Goal: Task Accomplishment & Management: Manage account settings

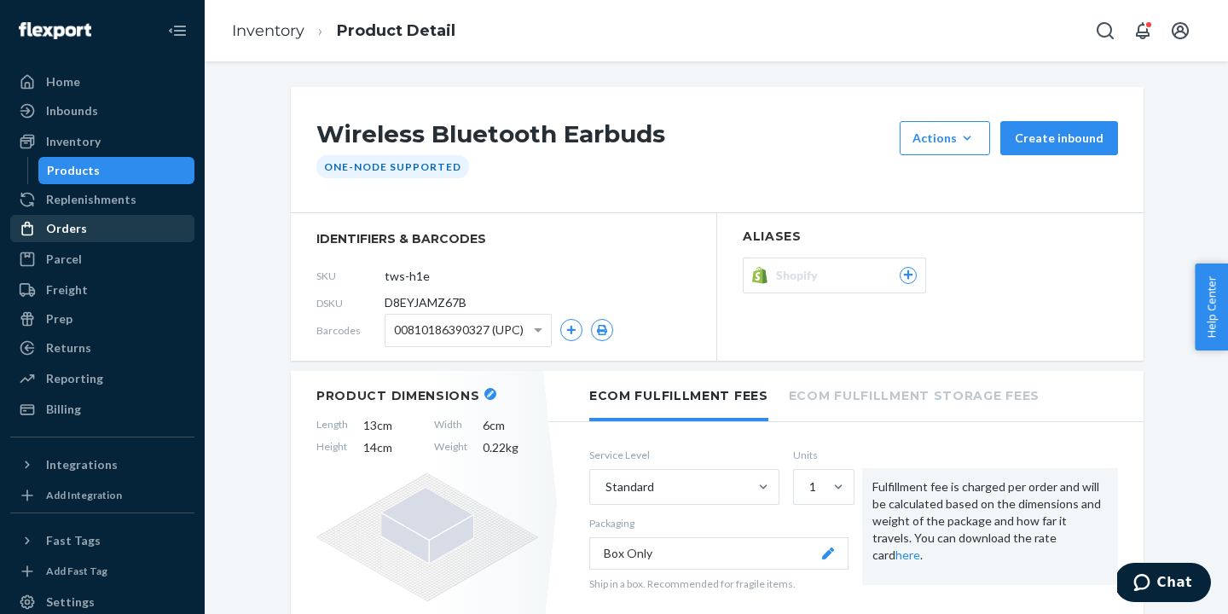
click at [82, 225] on div "Orders" at bounding box center [66, 228] width 41 height 17
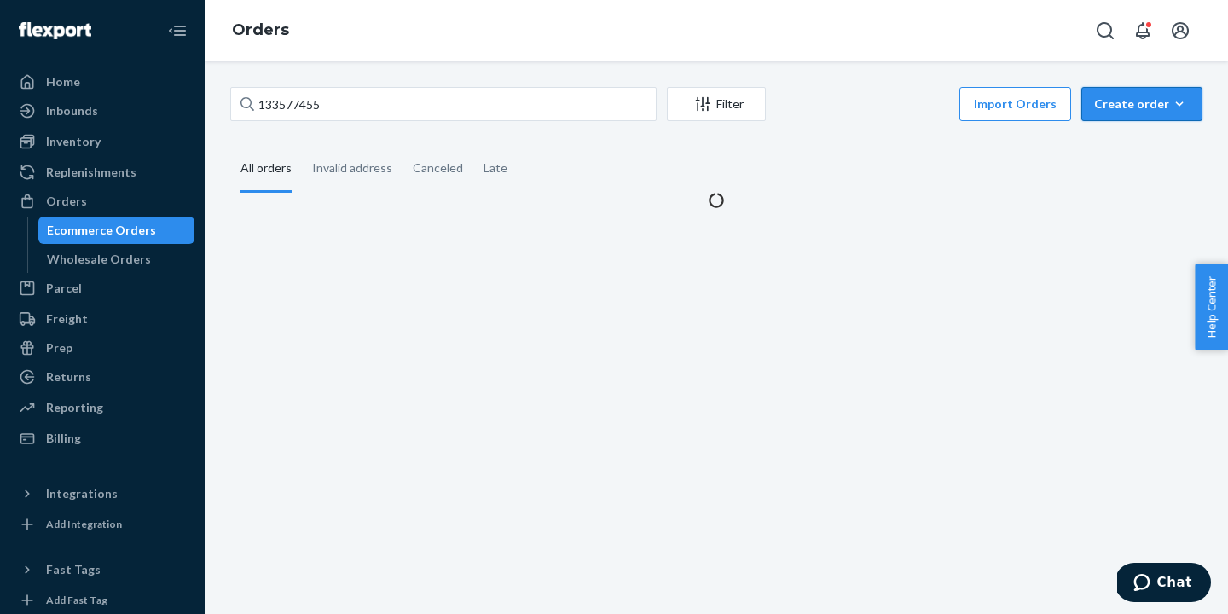
click at [1175, 89] on button "Create order Ecommerce order Removal order" at bounding box center [1142, 104] width 121 height 34
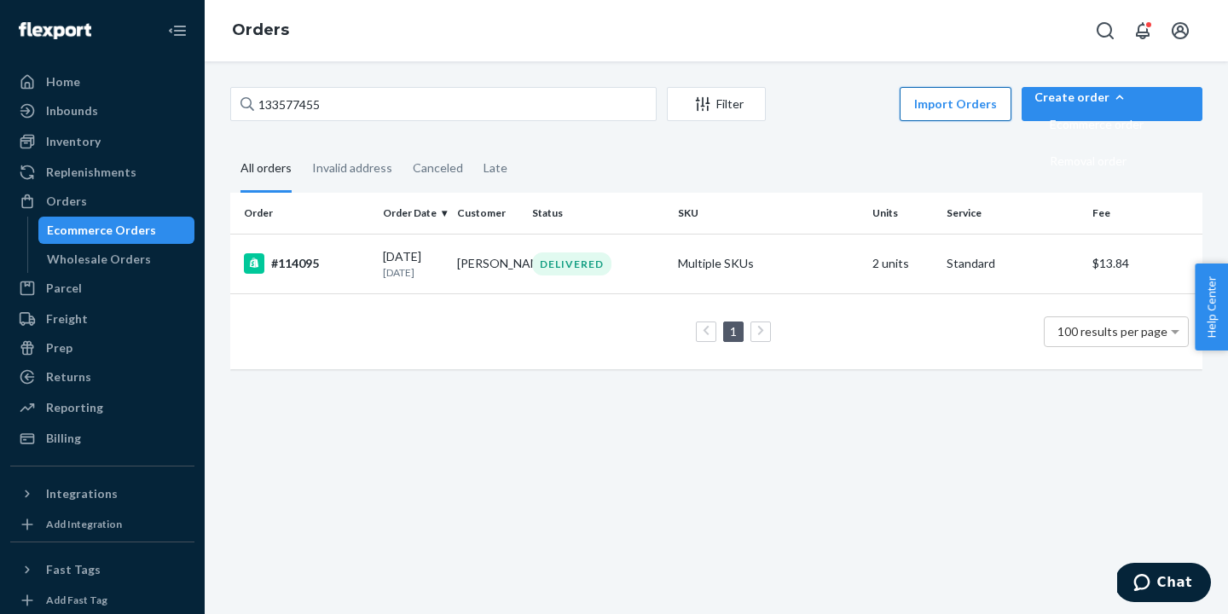
click at [1012, 118] on button "Import Orders" at bounding box center [956, 104] width 112 height 34
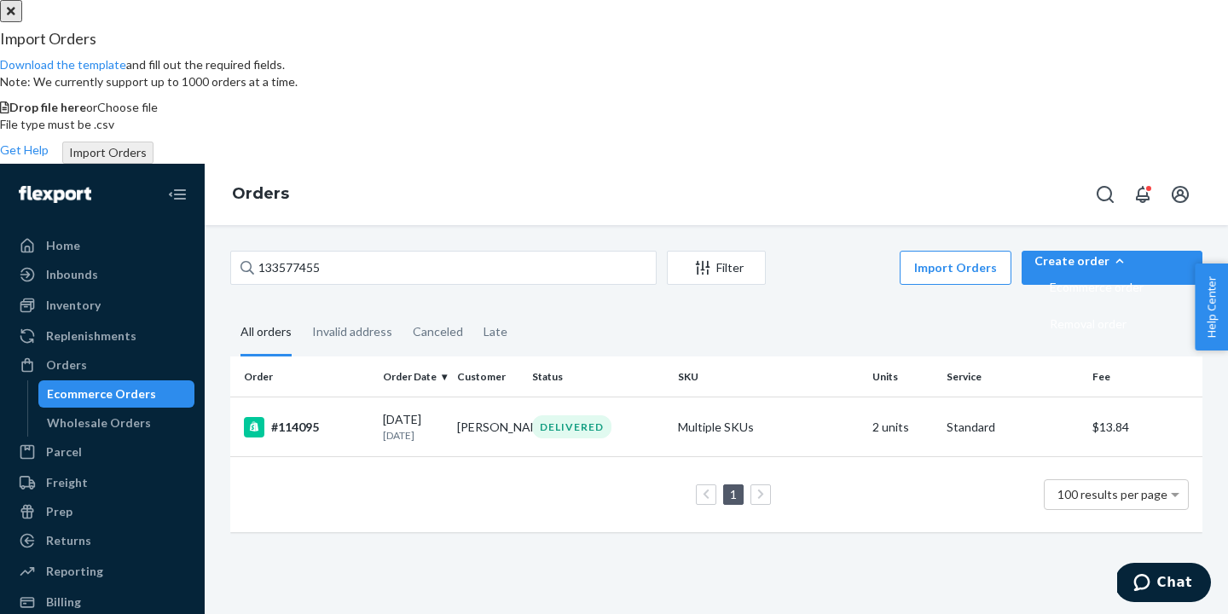
click at [158, 114] on span "Choose file" at bounding box center [127, 107] width 61 height 15
click at [484, 90] on div "Import Orders Download the template and fill out the required fields. Note: We …" at bounding box center [614, 61] width 1228 height 60
click at [126, 72] on link "Download the template" at bounding box center [63, 64] width 126 height 15
click at [123, 219] on div "Import Orders Download the template and fill out the required fields. Note: We …" at bounding box center [614, 389] width 1228 height 778
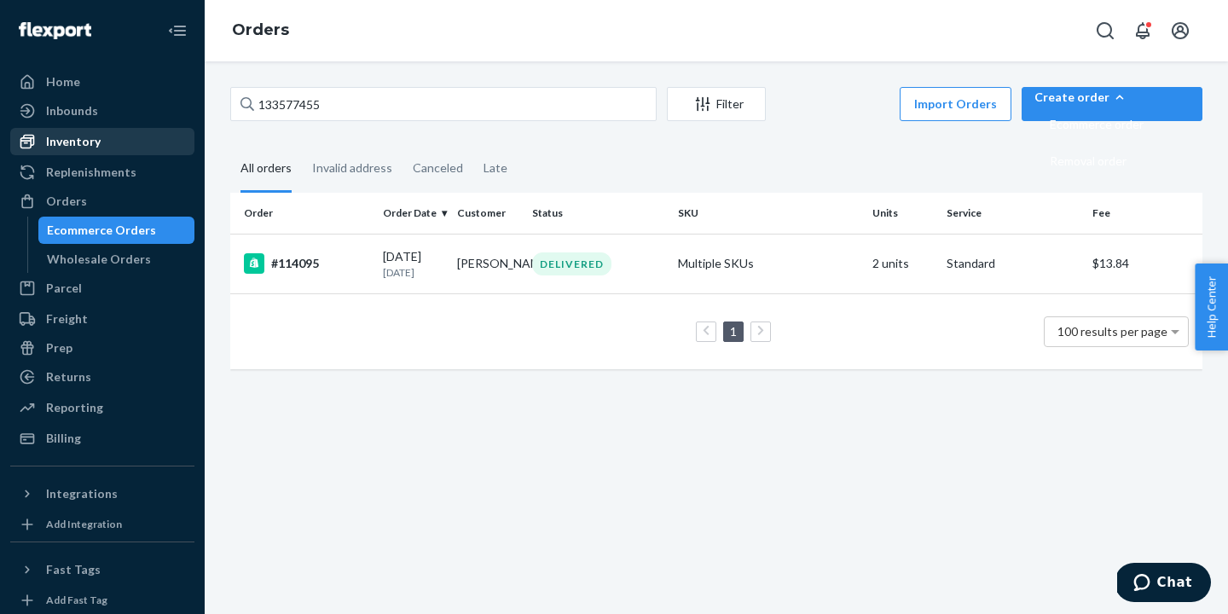
click at [103, 147] on div "Inventory" at bounding box center [102, 142] width 181 height 24
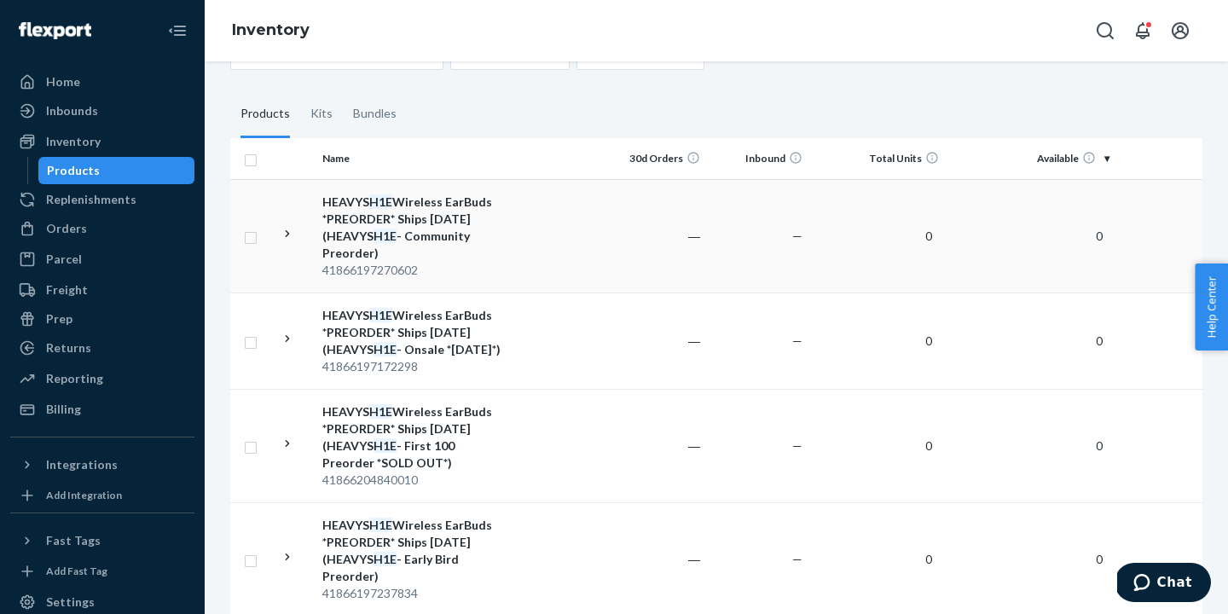
scroll to position [288, 0]
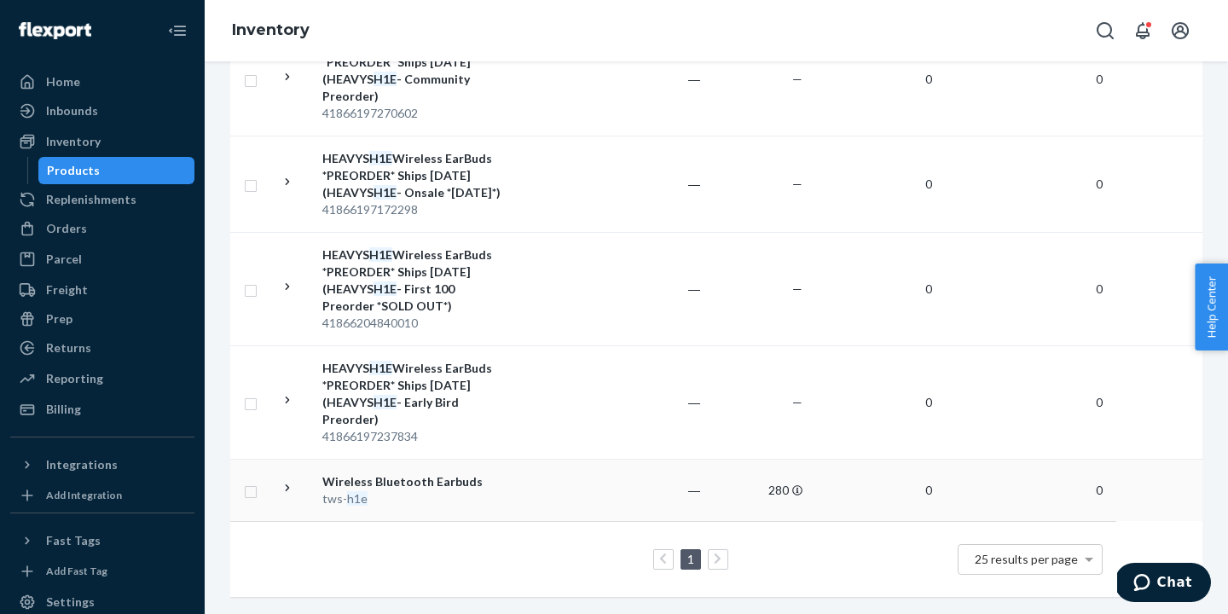
click at [402, 491] on div "tws- h1e" at bounding box center [411, 498] width 178 height 17
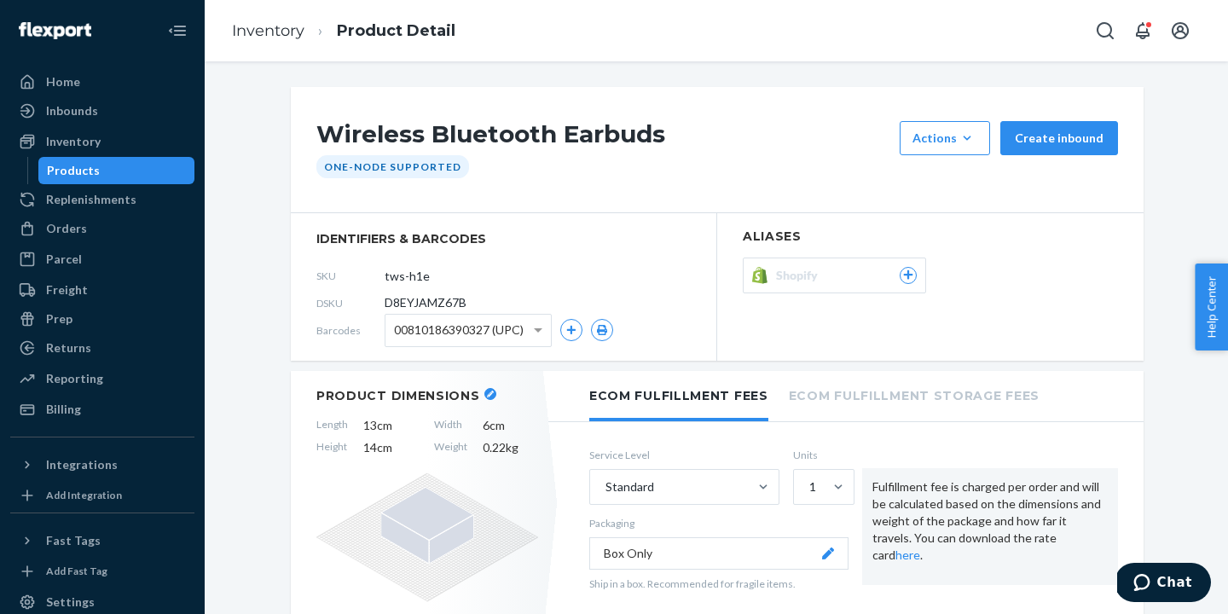
click at [422, 301] on span "D8EYJAMZ67B" at bounding box center [426, 302] width 82 height 17
copy span "D8EYJAMZ67B"
click at [62, 235] on div "Orders" at bounding box center [66, 228] width 41 height 17
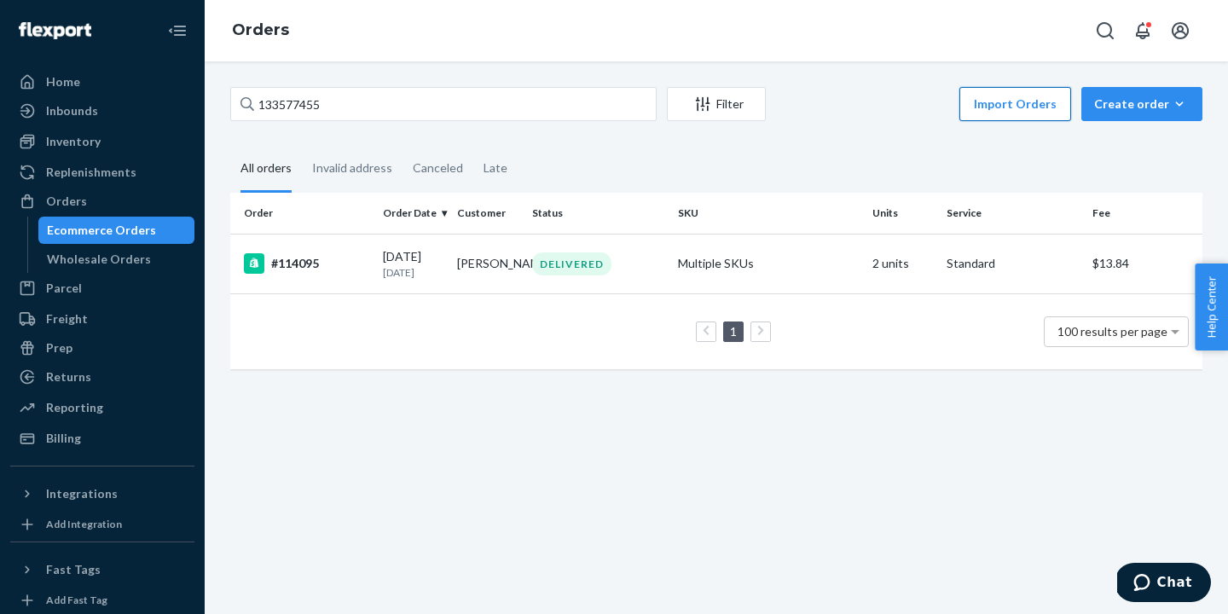
click at [1024, 102] on button "Import Orders" at bounding box center [1016, 104] width 112 height 34
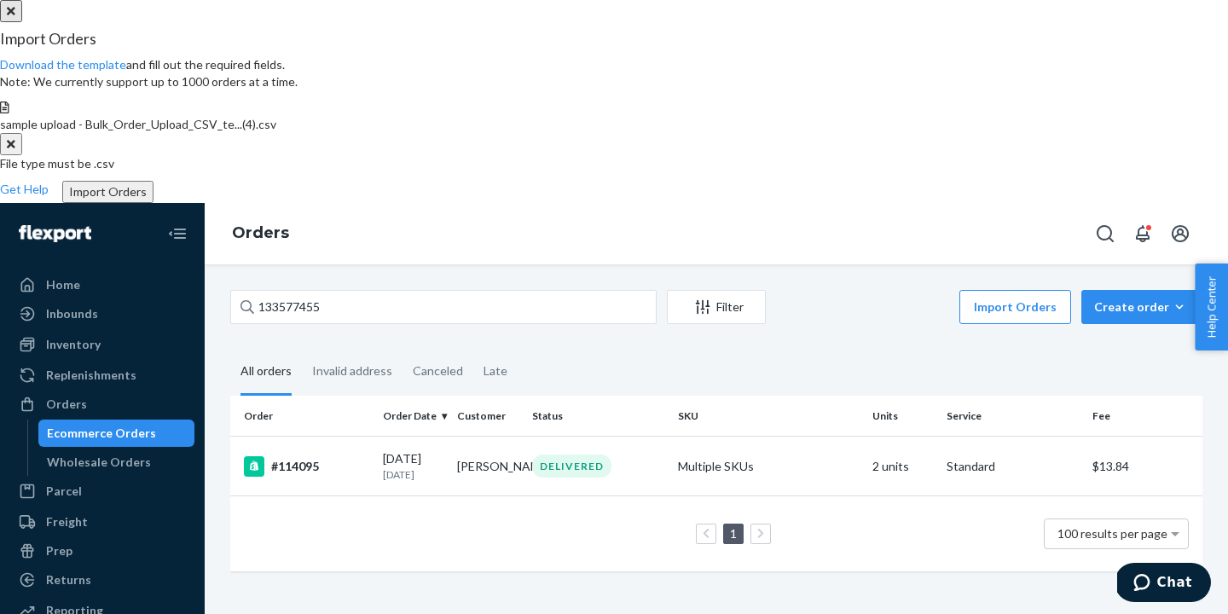
click at [154, 203] on button "Import Orders" at bounding box center [107, 192] width 91 height 22
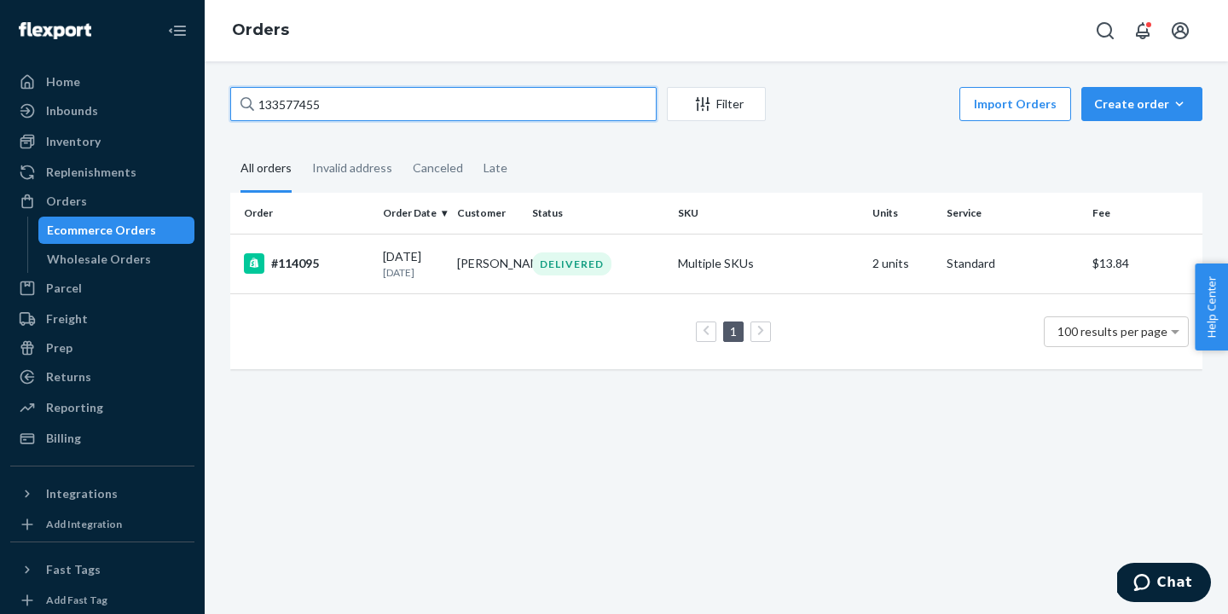
drag, startPoint x: 347, startPoint y: 102, endPoint x: 219, endPoint y: 102, distance: 128.0
click at [224, 102] on div "133577455 Filter Import Orders Create order Ecommerce order Removal order All o…" at bounding box center [717, 236] width 998 height 299
paste input "#1053"
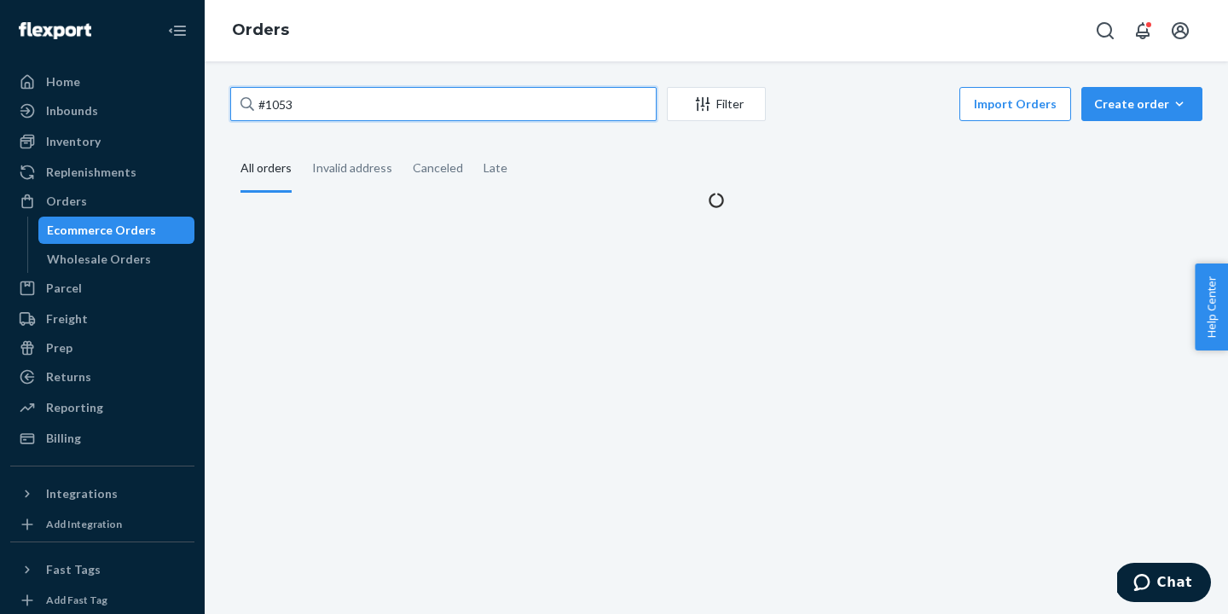
type input "#1053"
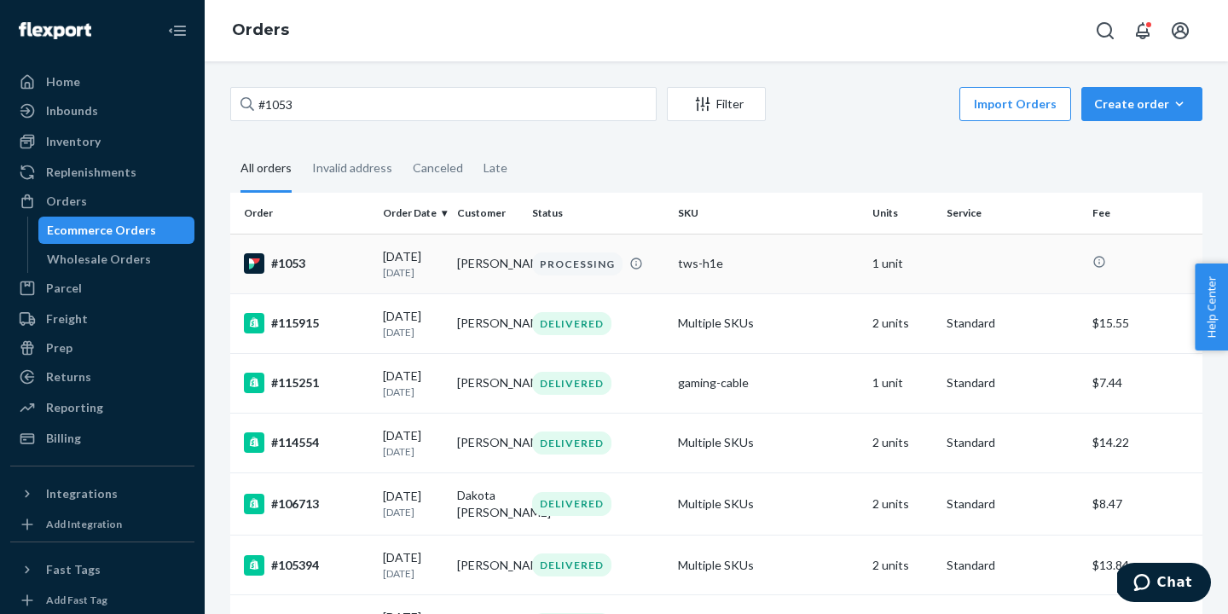
click at [275, 264] on div "#1053" at bounding box center [306, 263] width 125 height 20
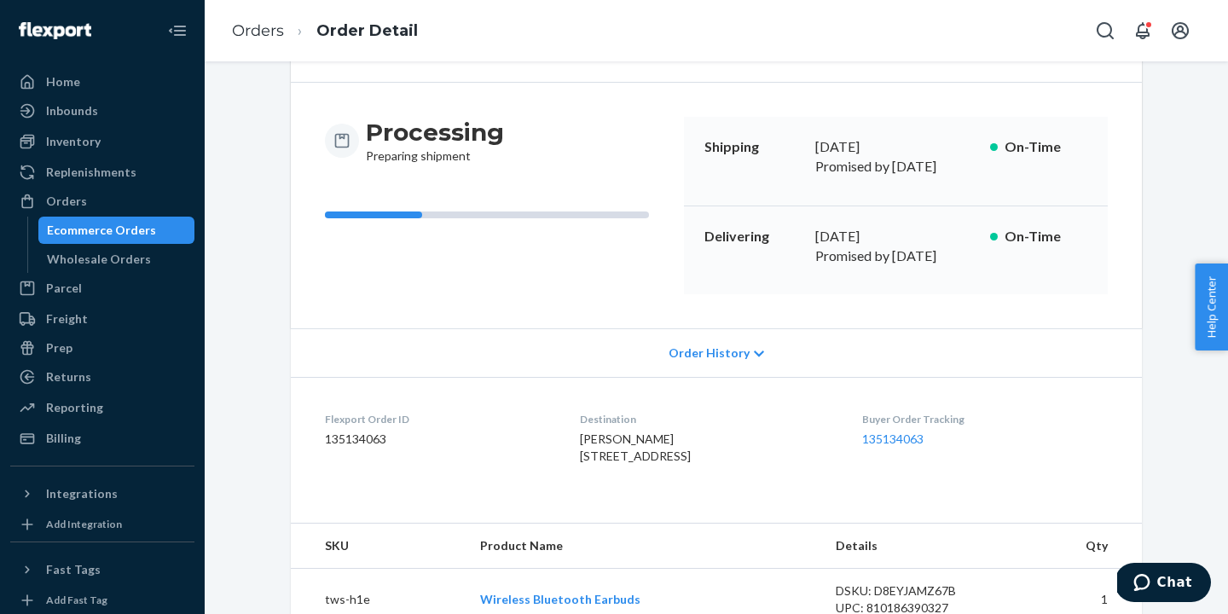
scroll to position [170, 0]
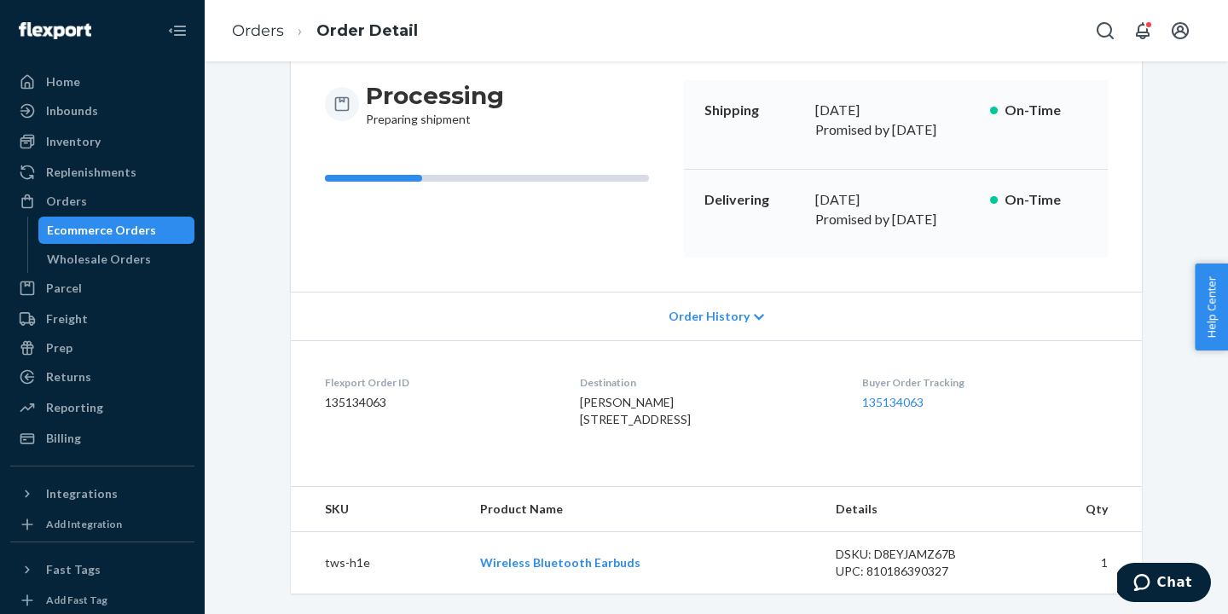
click at [725, 308] on span "Order History" at bounding box center [709, 316] width 81 height 17
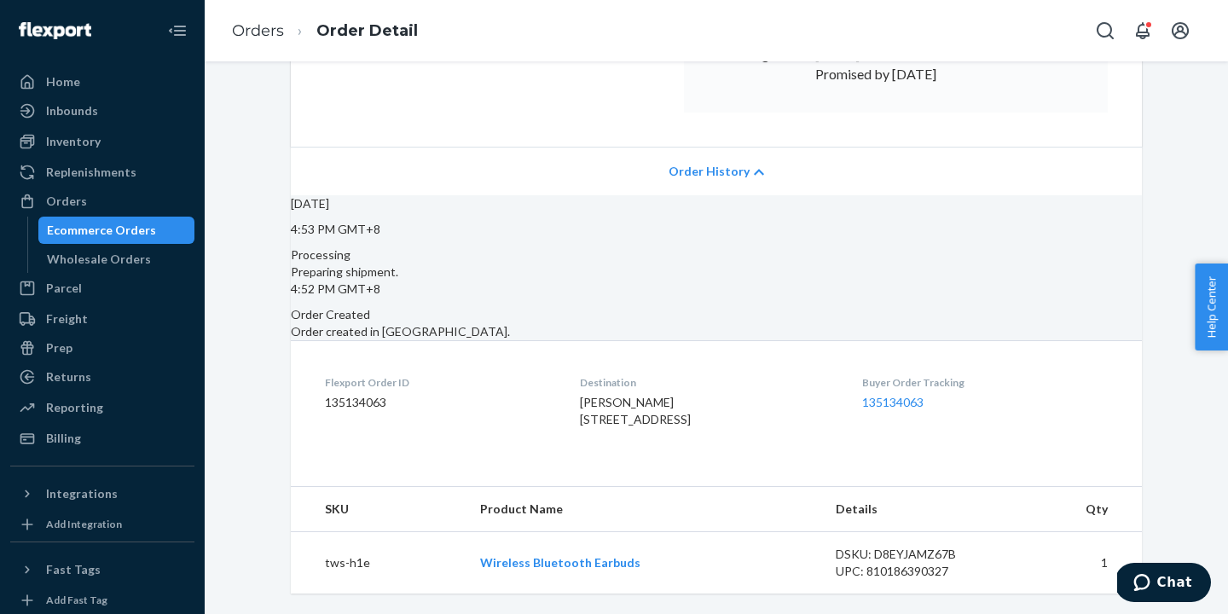
scroll to position [404, 0]
click at [553, 560] on link "Wireless Bluetooth Earbuds" at bounding box center [560, 562] width 160 height 15
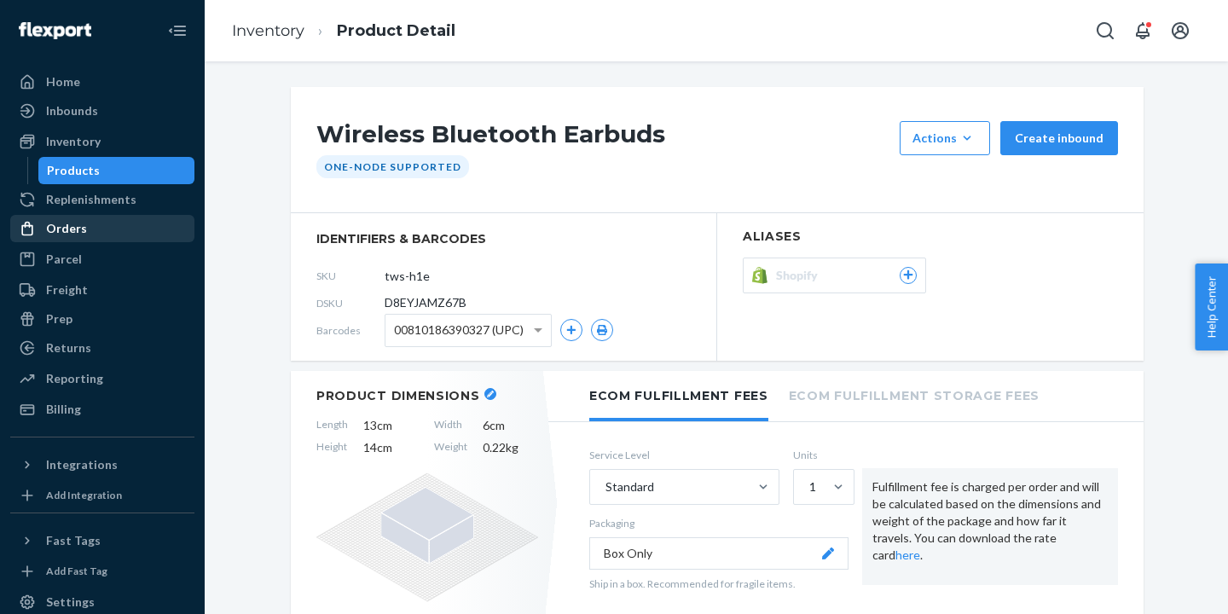
click at [100, 228] on div "Orders" at bounding box center [102, 229] width 181 height 24
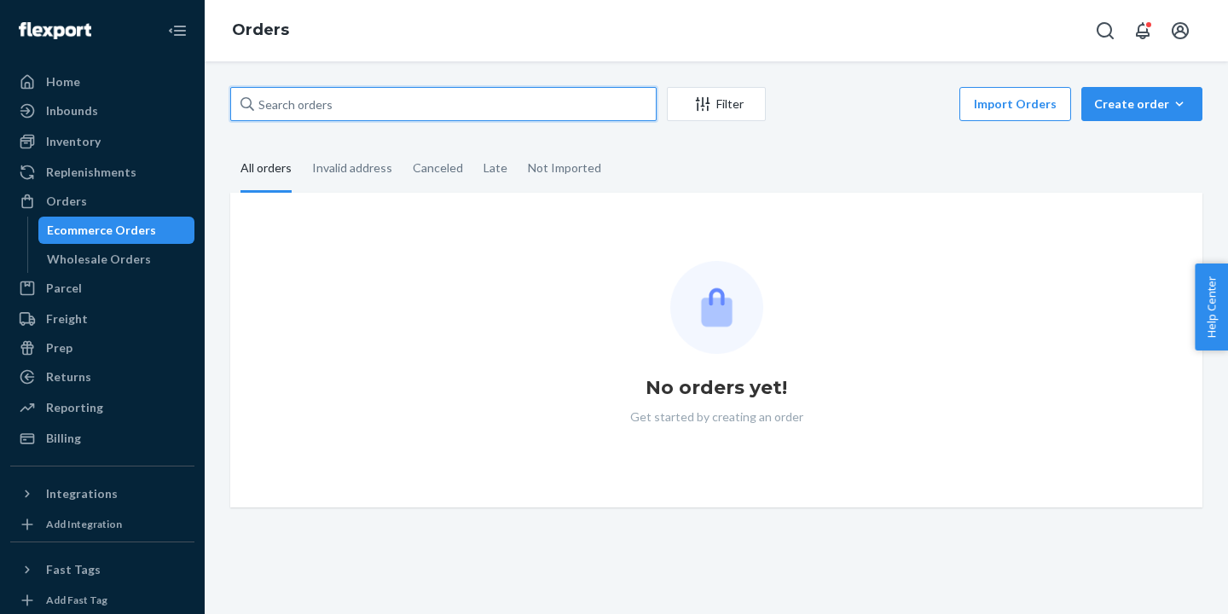
click at [353, 98] on input "text" at bounding box center [443, 104] width 427 height 34
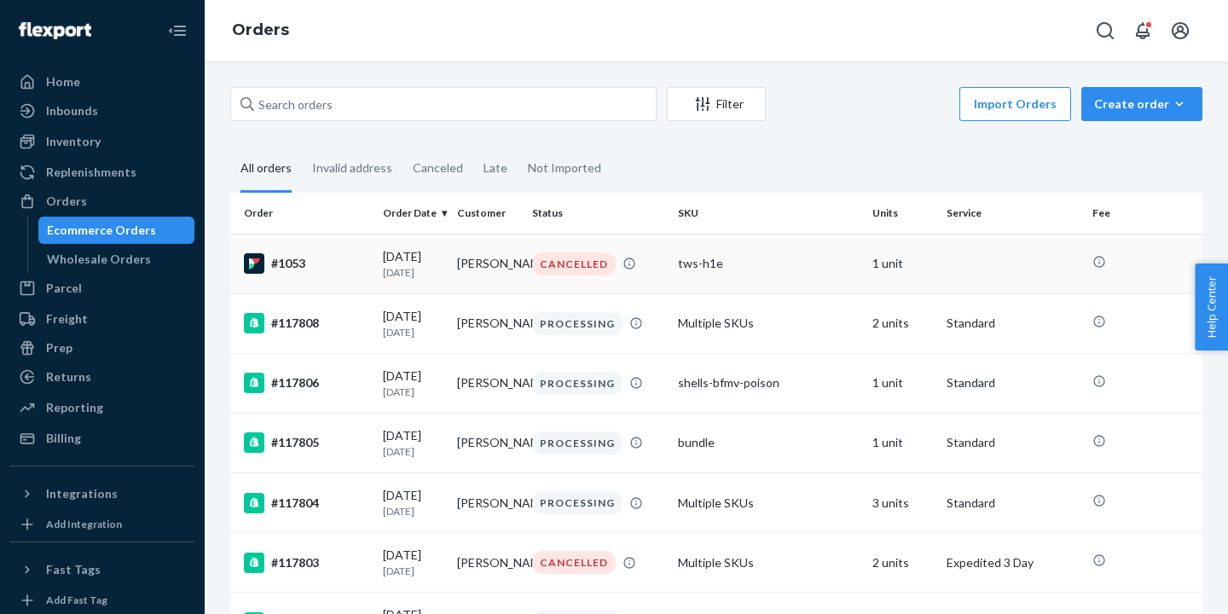
click at [316, 268] on div "#1053" at bounding box center [306, 263] width 125 height 20
